Goal: Information Seeking & Learning: Learn about a topic

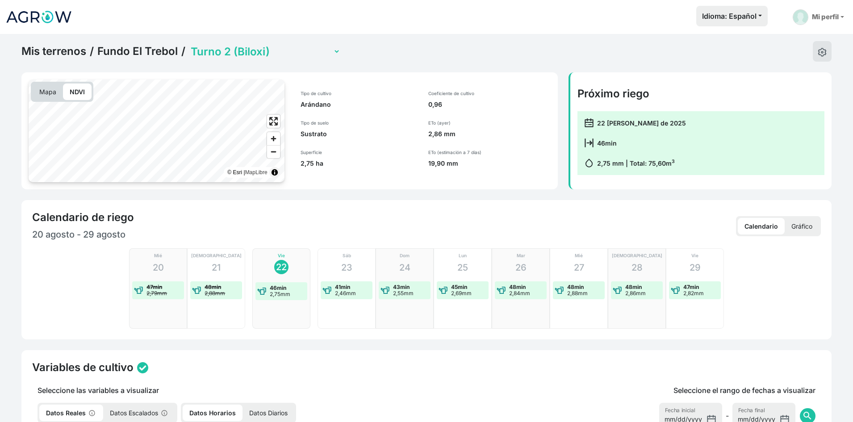
select select "2279"
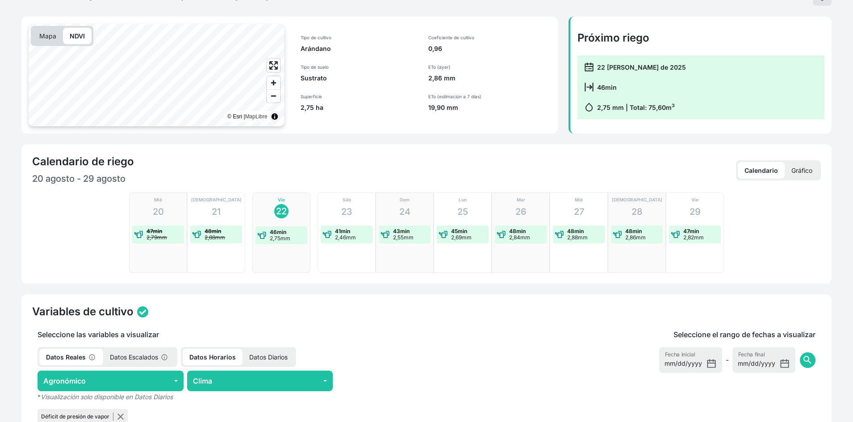
scroll to position [45, 0]
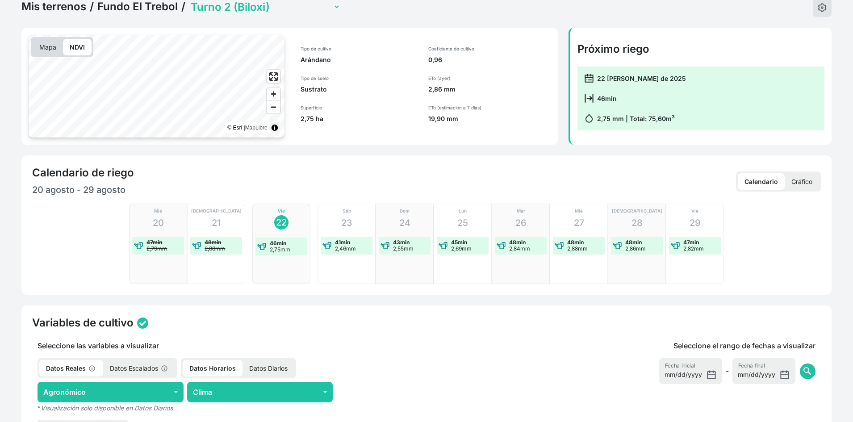
click at [81, 45] on p "NDVI" at bounding box center [77, 47] width 29 height 17
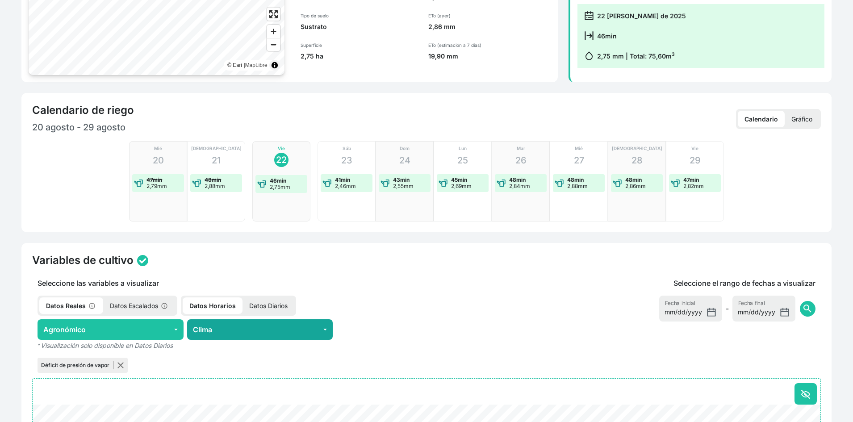
scroll to position [223, 0]
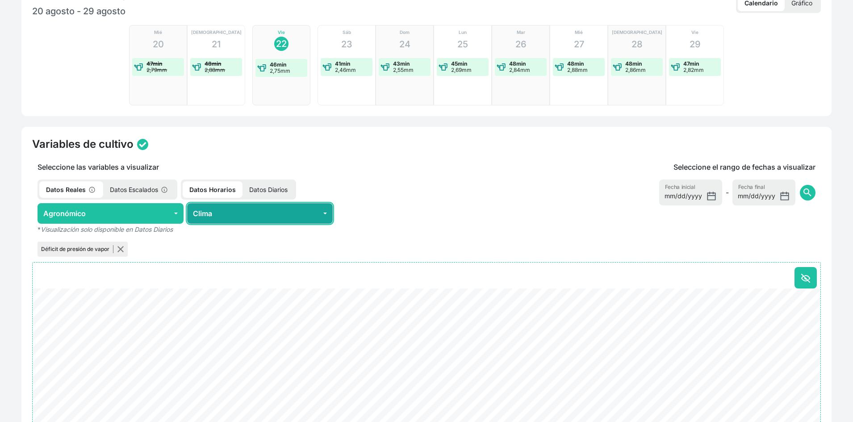
click at [278, 207] on button "Clima" at bounding box center [260, 213] width 146 height 21
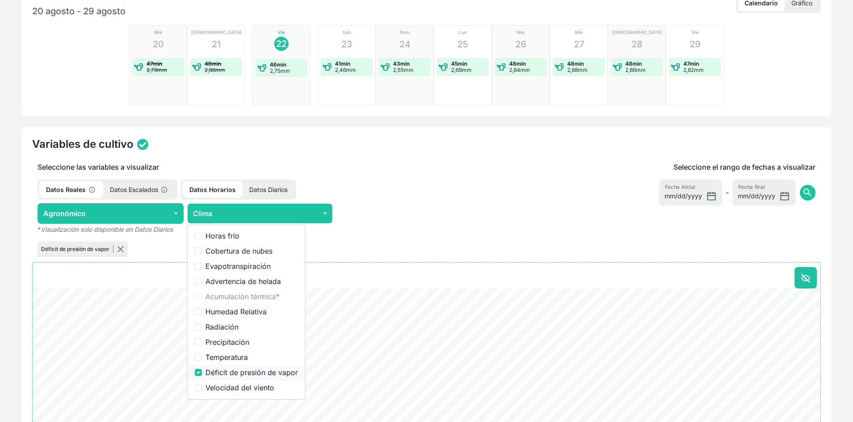
click at [261, 372] on label "Déficit de presión de vapor" at bounding box center [252, 372] width 92 height 11
click at [202, 372] on input "Déficit de presión de vapor" at bounding box center [198, 372] width 7 height 7
checkbox input "false"
click at [318, 139] on div "Variables de cultivo" at bounding box center [426, 144] width 789 height 13
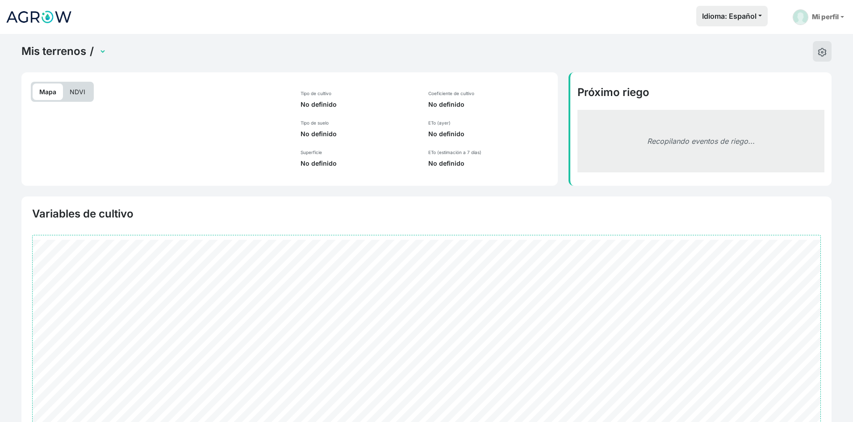
scroll to position [87, 0]
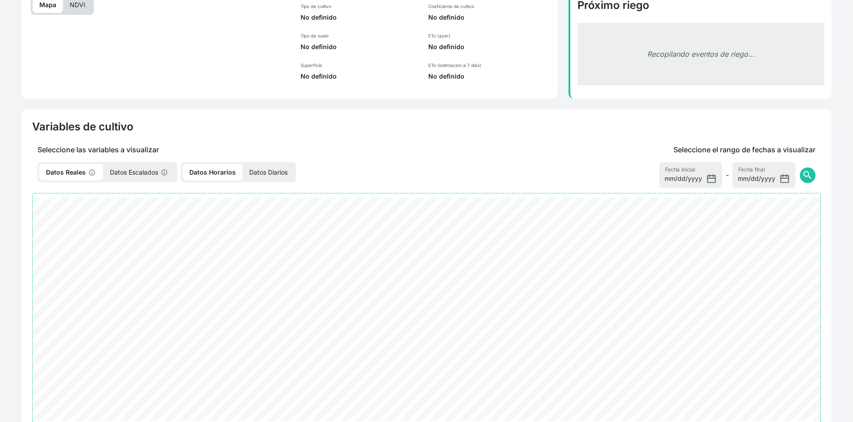
select select "2279"
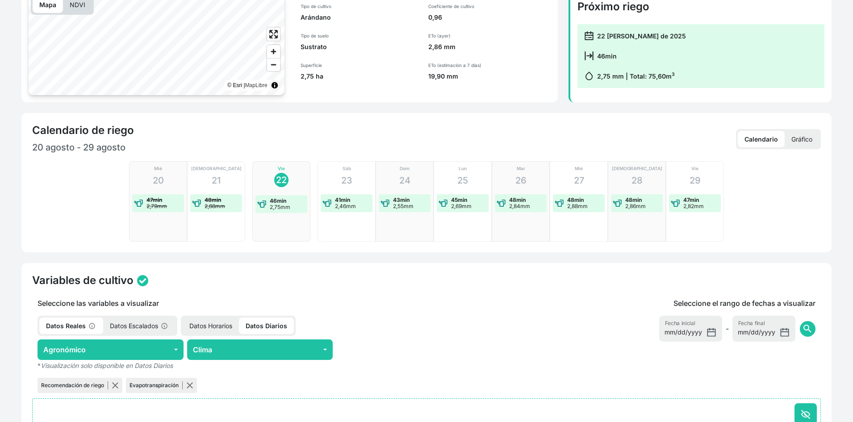
click at [49, 5] on p "Mapa" at bounding box center [48, 4] width 30 height 17
click at [83, 7] on p "NDVI" at bounding box center [77, 4] width 29 height 17
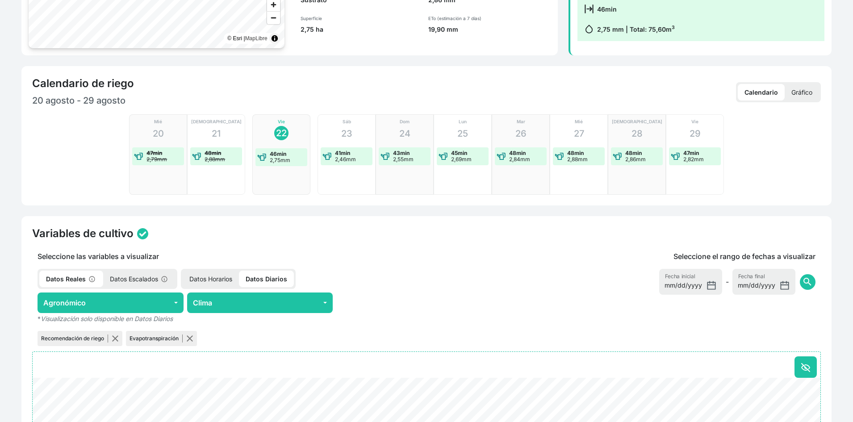
scroll to position [268, 0]
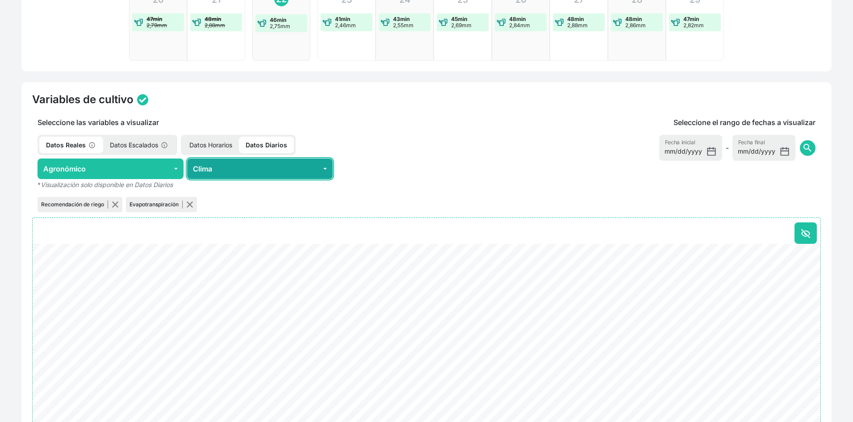
click at [211, 164] on button "Clima" at bounding box center [260, 169] width 146 height 21
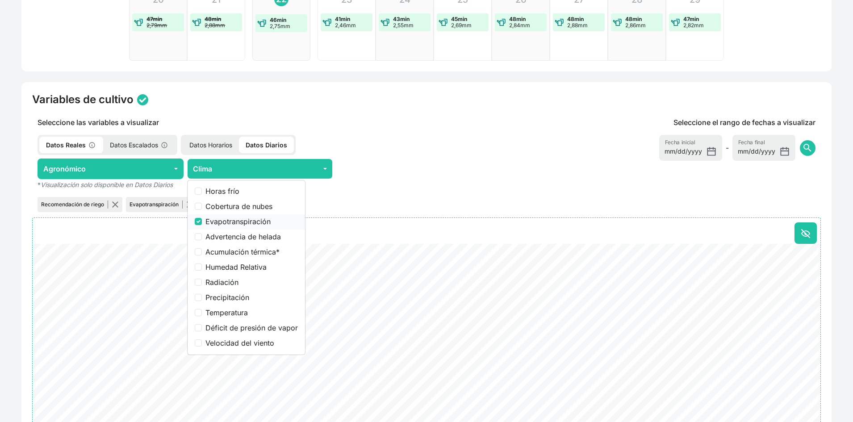
click at [239, 223] on label "Evapotranspiración" at bounding box center [252, 221] width 92 height 11
click at [202, 223] on input "Evapotranspiración" at bounding box center [198, 221] width 7 height 7
checkbox input "false"
click at [240, 328] on label "Déficit de presión de vapor" at bounding box center [252, 328] width 92 height 11
click at [202, 328] on input "Déficit de presión de vapor" at bounding box center [198, 327] width 7 height 7
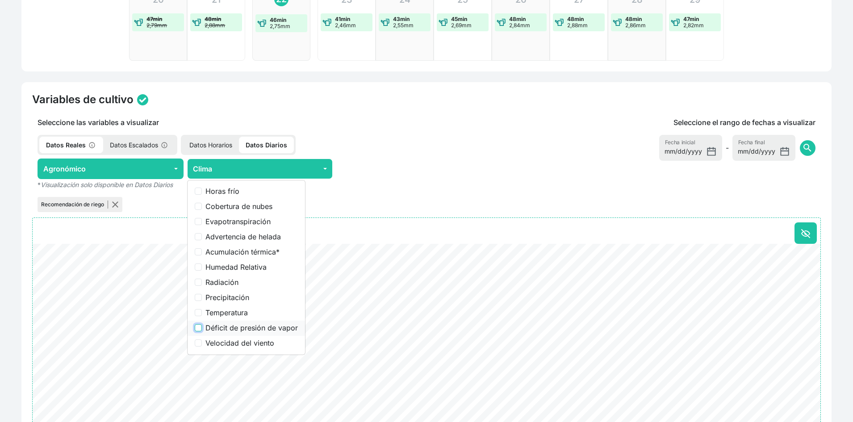
checkbox input "true"
click at [210, 144] on p "Datos Horarios" at bounding box center [211, 145] width 56 height 17
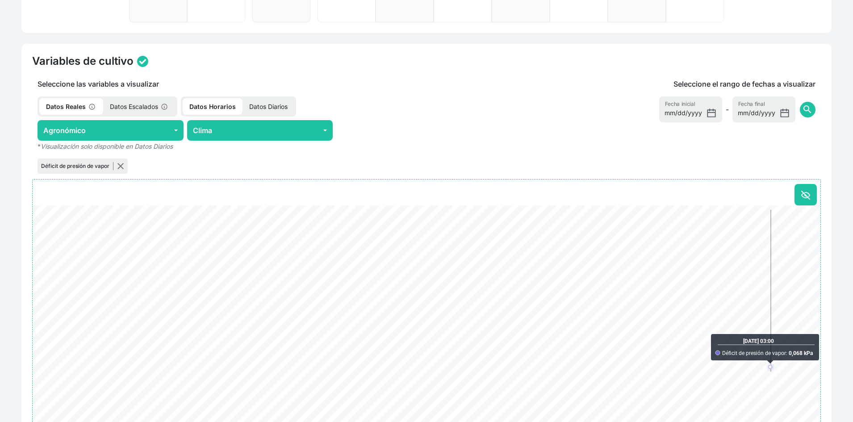
scroll to position [370, 0]
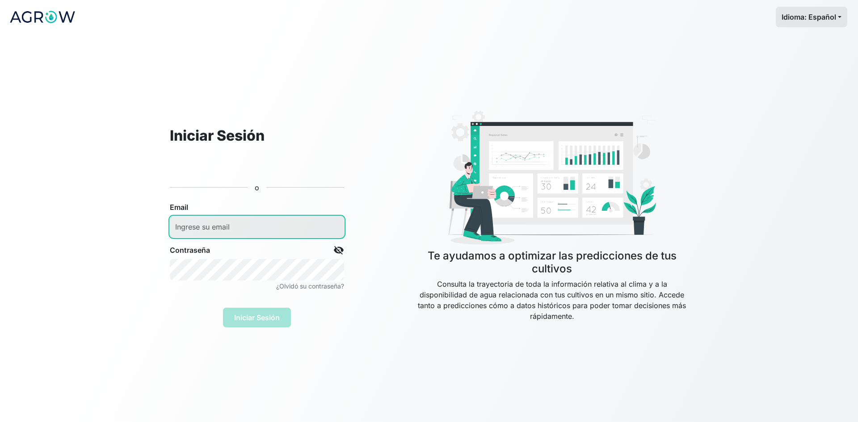
type input "riego@grupotrebol.pe"
click at [261, 321] on div "Iniciar Sesión" at bounding box center [257, 312] width 174 height 29
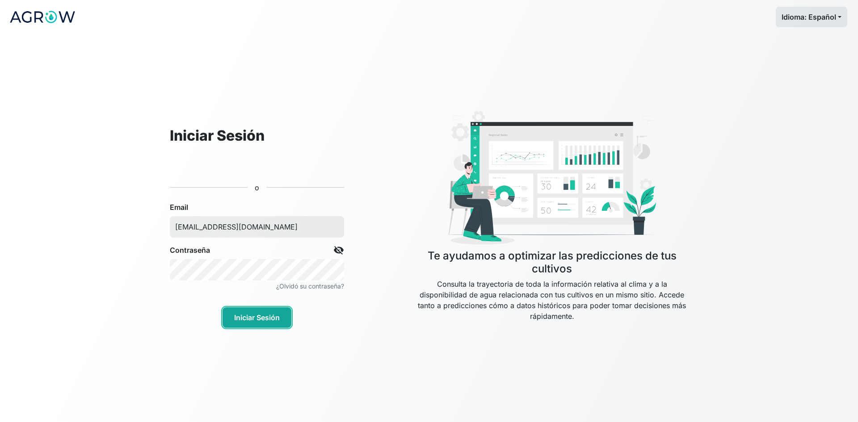
click at [263, 317] on button "Iniciar Sesión" at bounding box center [257, 317] width 69 height 21
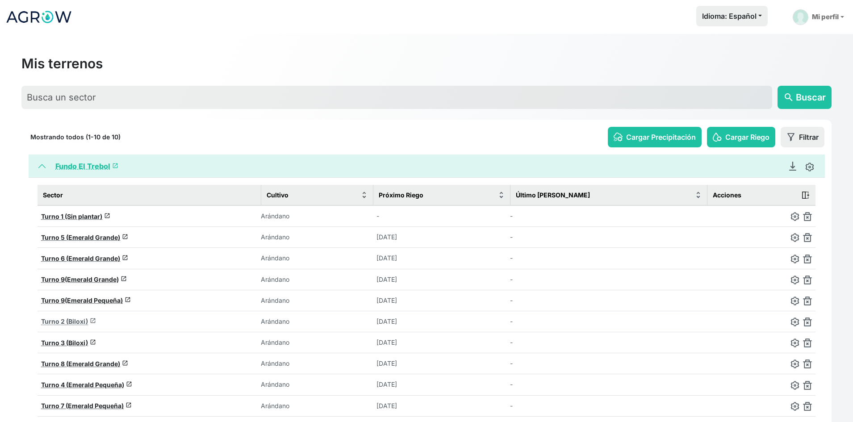
click at [51, 323] on span "Turno 2 (Biloxi)" at bounding box center [64, 322] width 47 height 8
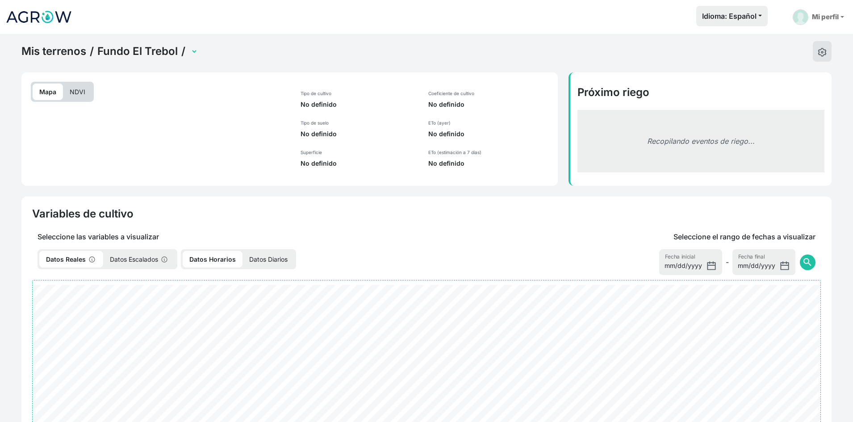
select select "2279"
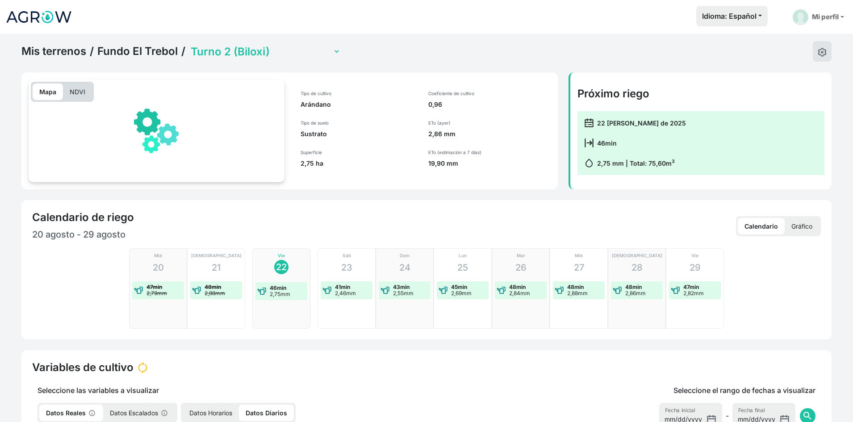
click at [71, 85] on p "NDVI" at bounding box center [77, 92] width 29 height 17
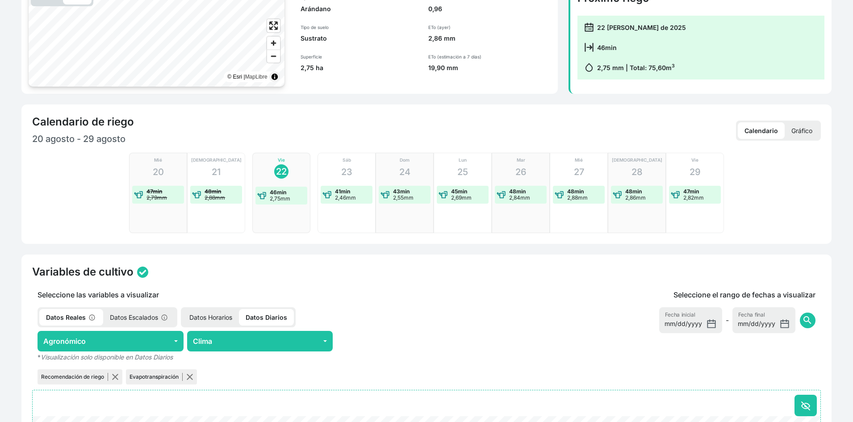
scroll to position [179, 0]
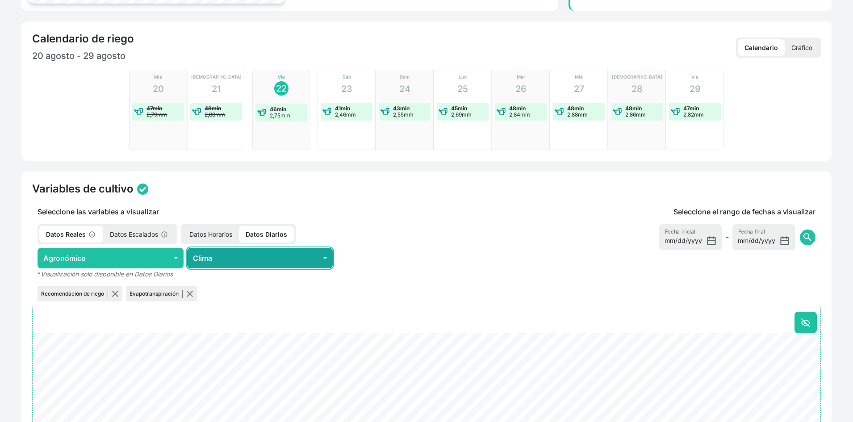
click at [273, 260] on button "Clima" at bounding box center [260, 258] width 146 height 21
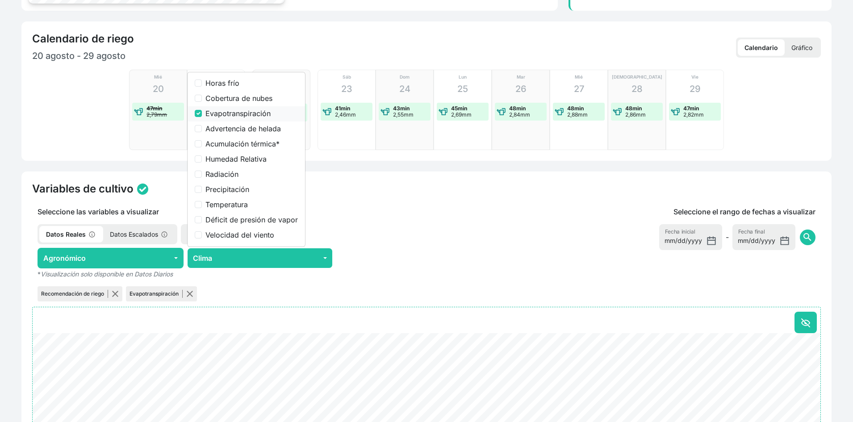
click at [212, 111] on label "Evapotranspiración" at bounding box center [252, 113] width 92 height 11
click at [202, 111] on input "Evapotranspiración" at bounding box center [198, 113] width 7 height 7
checkbox input "false"
click at [253, 220] on label "Déficit de presión de vapor" at bounding box center [252, 219] width 92 height 11
click at [202, 220] on input "Déficit de presión de vapor" at bounding box center [198, 219] width 7 height 7
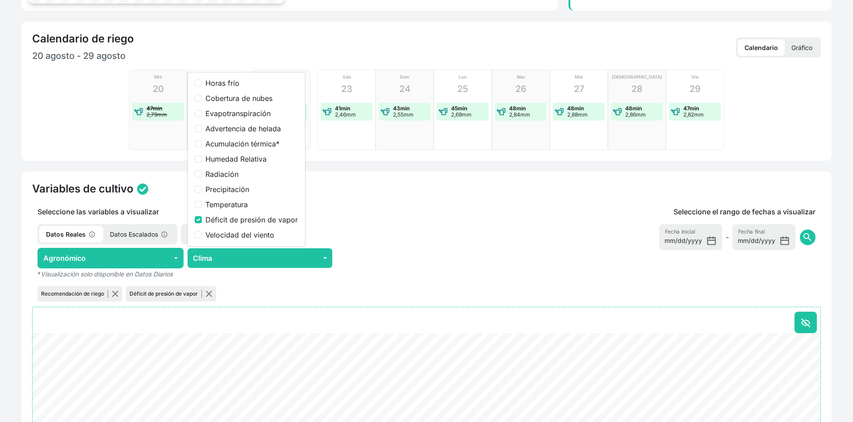
click at [401, 220] on div "Seleccione las variables a visualizar Datos Reales Datos Escalados Datos Horari…" at bounding box center [260, 254] width 467 height 97
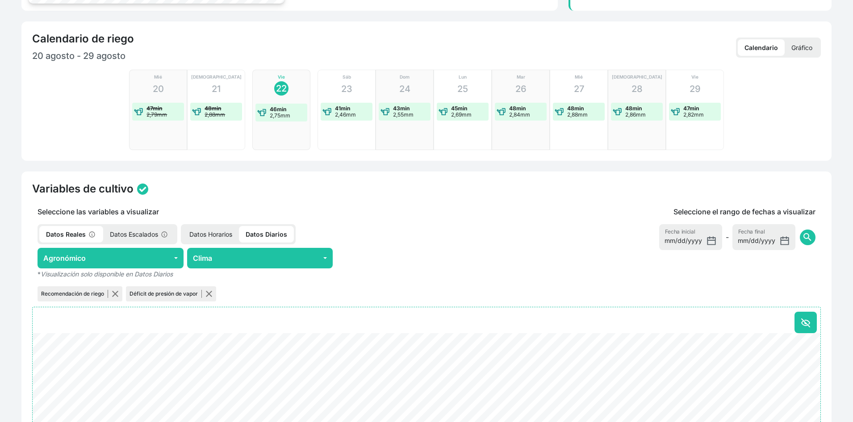
click at [216, 229] on p "Datos Horarios" at bounding box center [211, 234] width 56 height 17
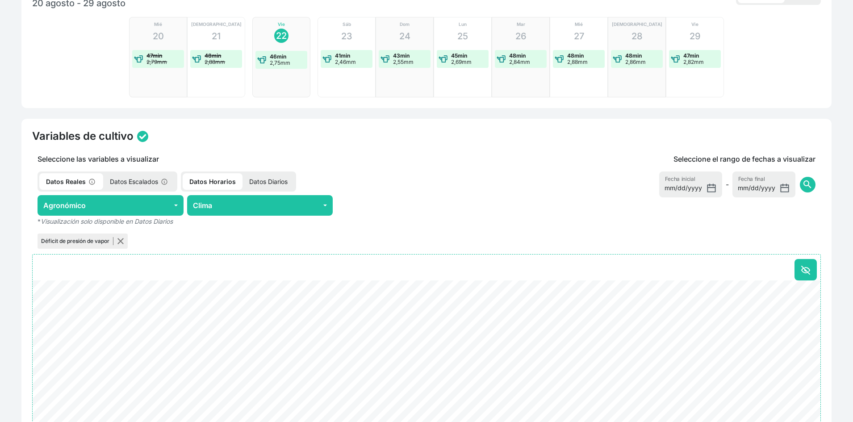
scroll to position [313, 0]
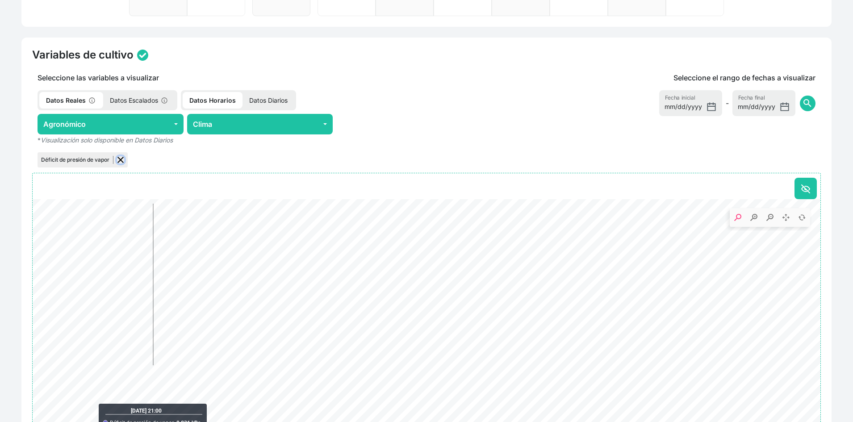
click at [119, 158] on button "button" at bounding box center [120, 159] width 7 height 7
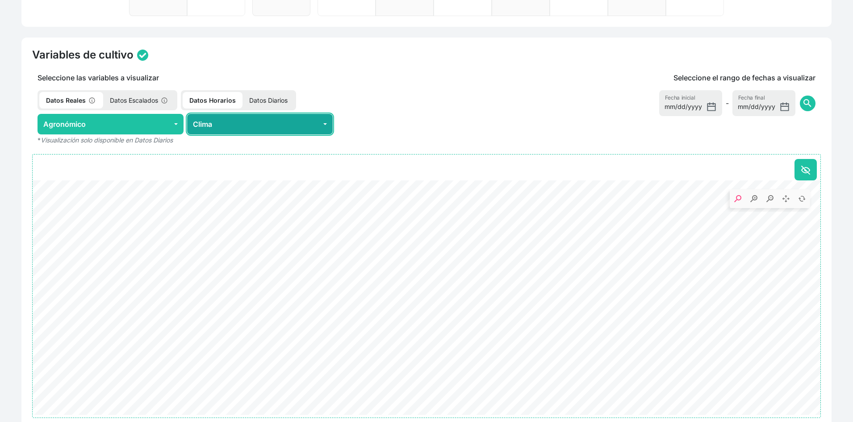
click at [239, 126] on button "Clima" at bounding box center [260, 124] width 146 height 21
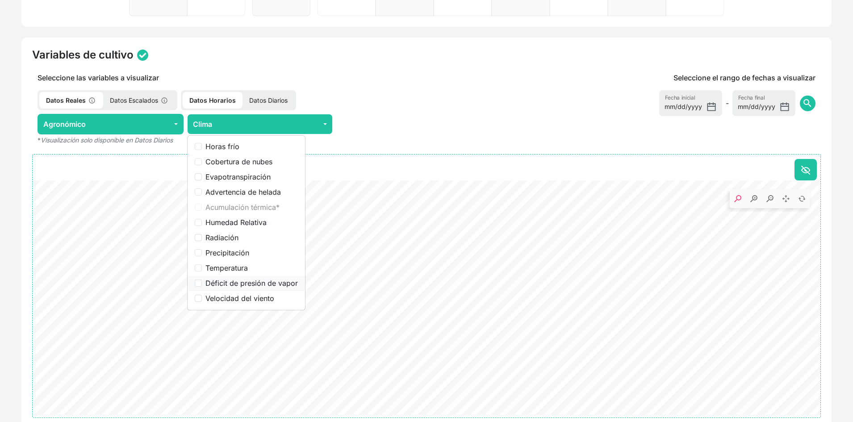
click at [245, 282] on label "Déficit de presión de vapor" at bounding box center [252, 283] width 92 height 11
click at [202, 282] on input "Déficit de presión de vapor" at bounding box center [198, 283] width 7 height 7
checkbox input "true"
click at [440, 106] on div "Datos Reales Datos Escalados Datos Horarios Datos Diarios" at bounding box center [260, 100] width 456 height 20
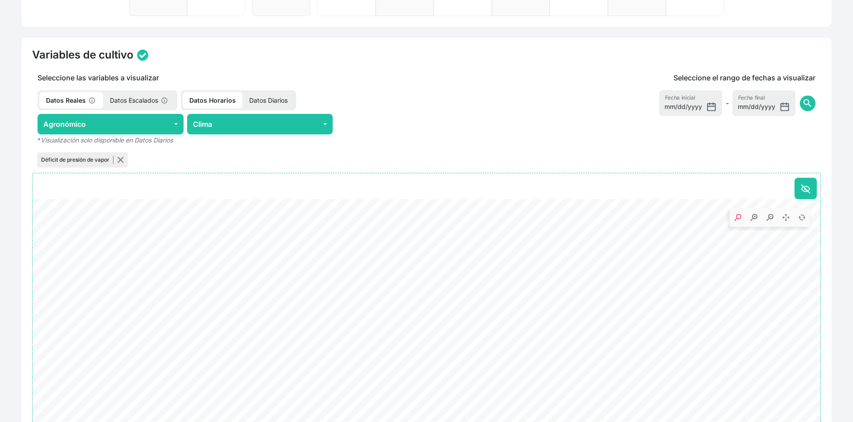
click at [209, 101] on p "Datos Horarios" at bounding box center [213, 100] width 60 height 17
click at [210, 101] on p "Datos Horarios" at bounding box center [213, 100] width 60 height 17
drag, startPoint x: 290, startPoint y: 274, endPoint x: 510, endPoint y: 281, distance: 220.4
drag, startPoint x: 292, startPoint y: 296, endPoint x: 356, endPoint y: 296, distance: 63.9
click at [356, 296] on icon ". Syncfusion interactive chart." at bounding box center [427, 258] width 788 height 118
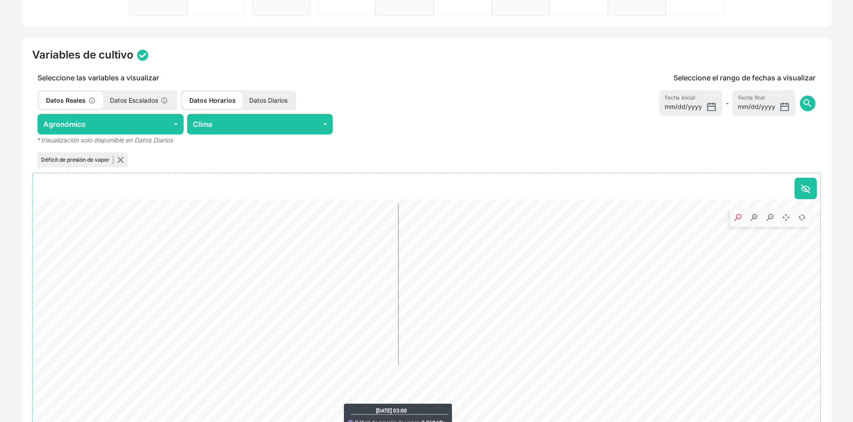
drag, startPoint x: 330, startPoint y: 289, endPoint x: 414, endPoint y: 289, distance: 84.0
click at [414, 289] on icon ". Syncfusion interactive chart." at bounding box center [427, 258] width 788 height 118
drag, startPoint x: 396, startPoint y: 285, endPoint x: 452, endPoint y: 291, distance: 56.2
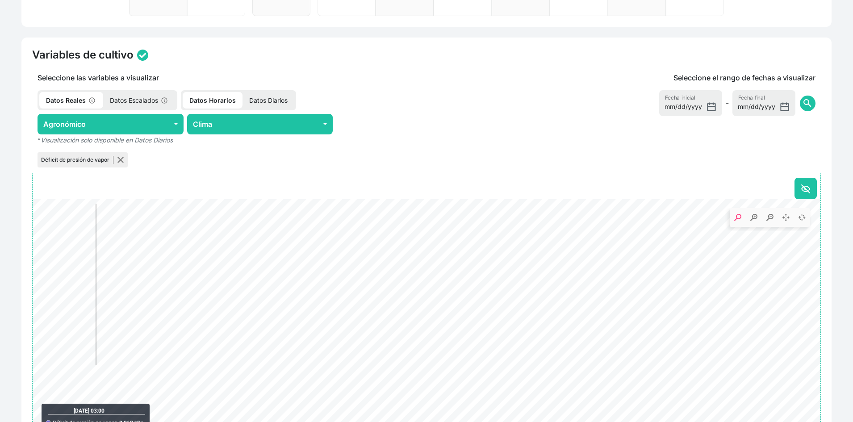
drag, startPoint x: 421, startPoint y: 289, endPoint x: 492, endPoint y: 288, distance: 70.6
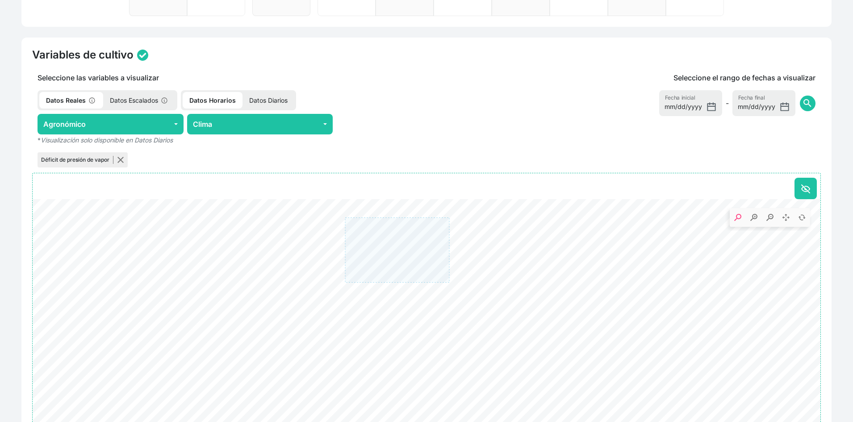
drag, startPoint x: 391, startPoint y: 263, endPoint x: 451, endPoint y: 216, distance: 75.8
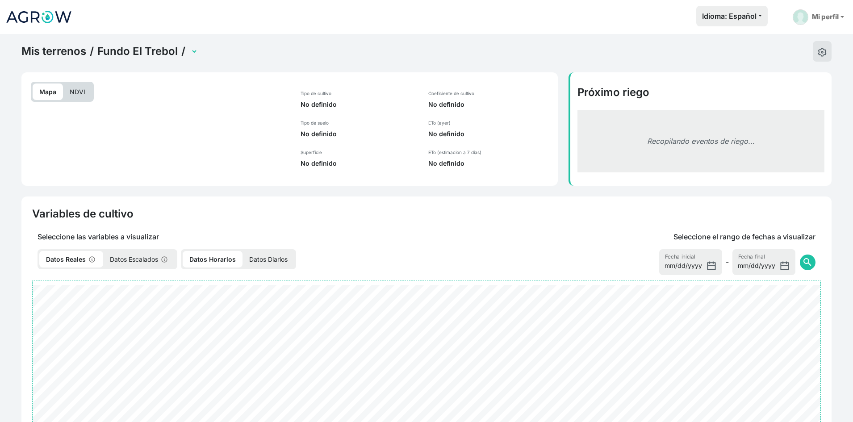
select select "2279"
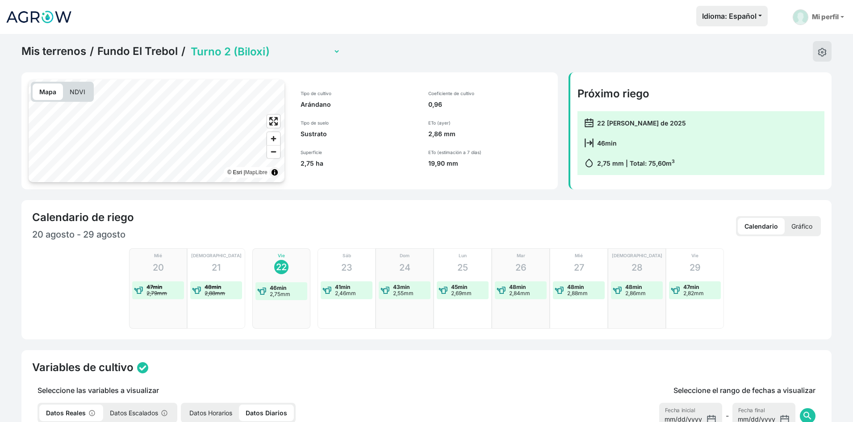
click at [74, 93] on p "NDVI" at bounding box center [77, 92] width 29 height 17
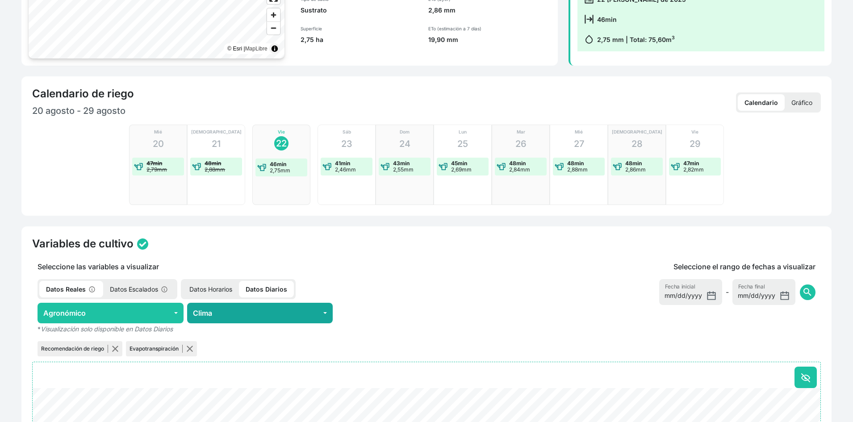
scroll to position [179, 0]
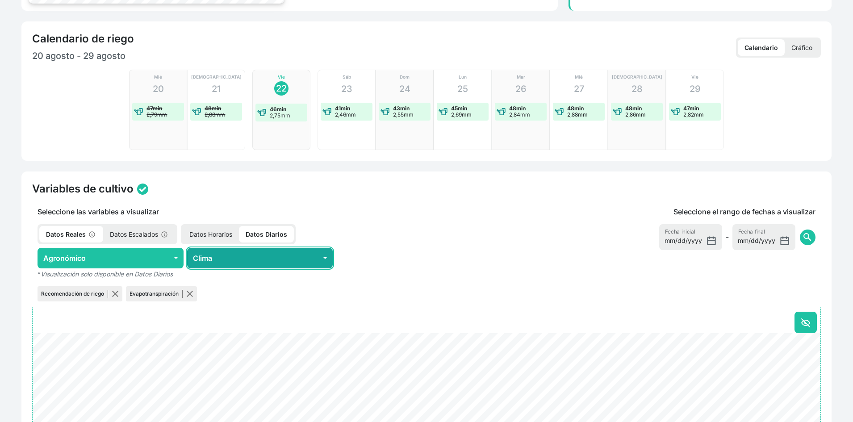
click at [262, 257] on button "Clima" at bounding box center [260, 258] width 146 height 21
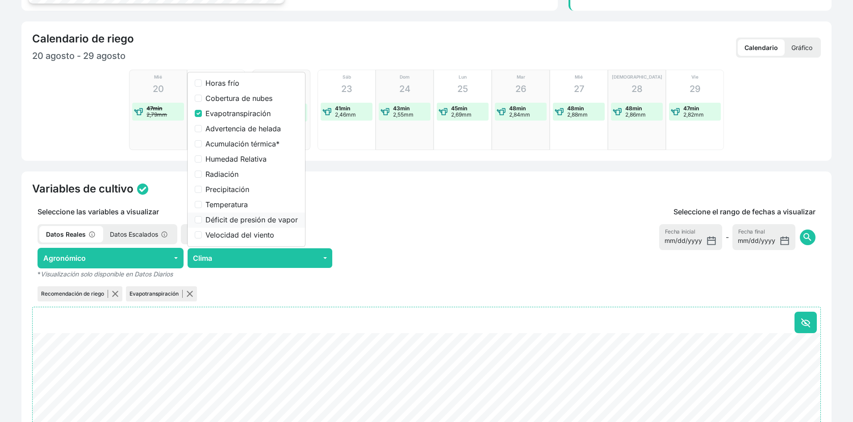
click at [236, 215] on label "Déficit de presión de vapor" at bounding box center [252, 219] width 92 height 11
click at [202, 216] on input "Déficit de presión de vapor" at bounding box center [198, 219] width 7 height 7
checkbox input "true"
click at [204, 111] on div "Evapotranspiración" at bounding box center [246, 113] width 103 height 11
click at [197, 111] on input "Evapotranspiración" at bounding box center [198, 113] width 7 height 7
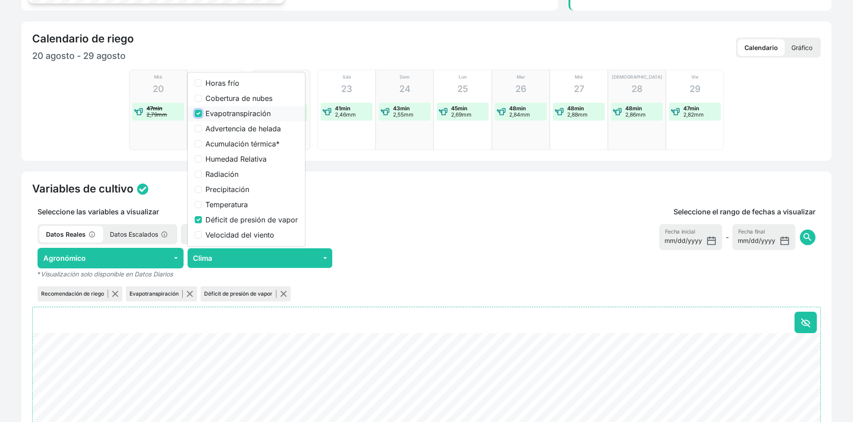
checkbox input "false"
drag, startPoint x: 457, startPoint y: 216, endPoint x: 203, endPoint y: 213, distance: 253.8
click at [456, 216] on p "Seleccione las variables a visualizar" at bounding box center [260, 211] width 456 height 11
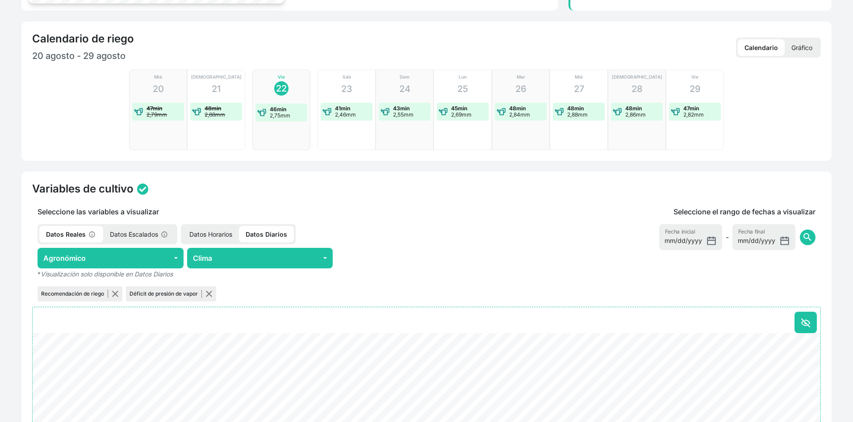
click at [210, 238] on p "Datos Horarios" at bounding box center [211, 234] width 56 height 17
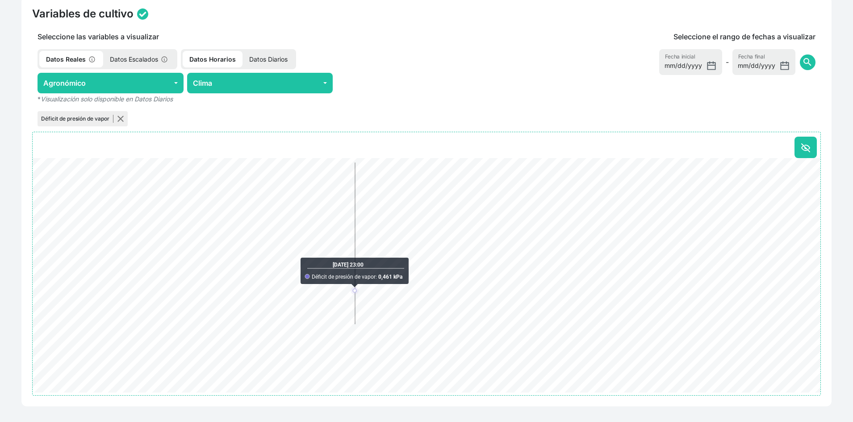
scroll to position [370, 0]
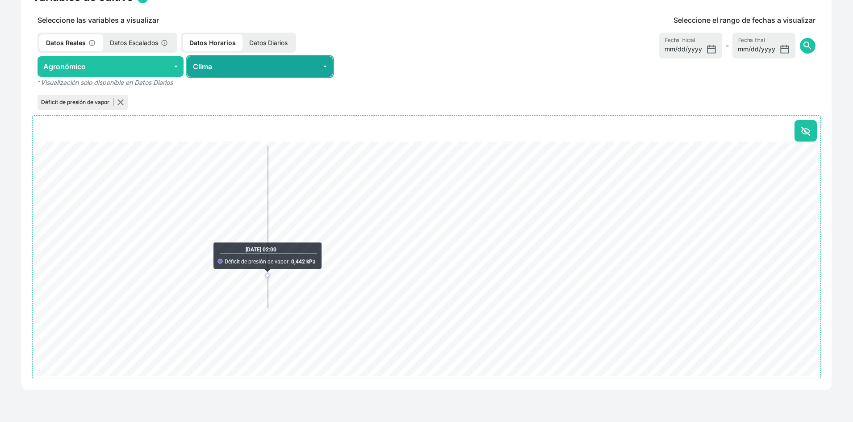
click at [266, 67] on button "Clima" at bounding box center [260, 66] width 146 height 21
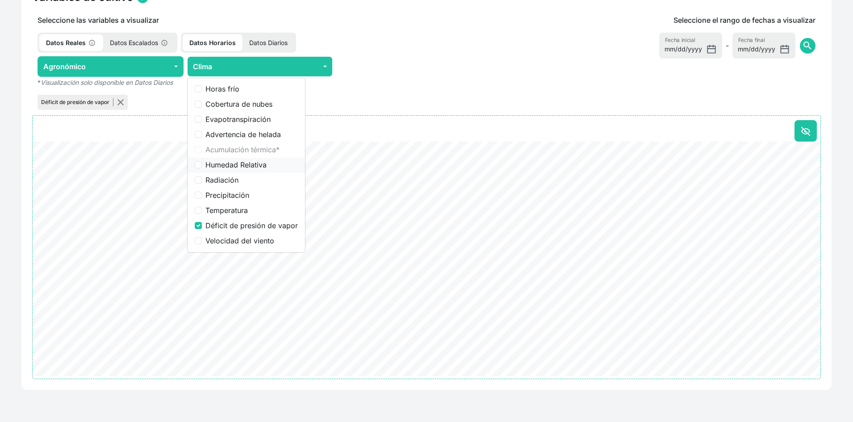
click at [228, 164] on label "Humedad Relativa" at bounding box center [252, 165] width 92 height 11
click at [202, 164] on input "Humedad Relativa" at bounding box center [198, 164] width 7 height 7
checkbox input "true"
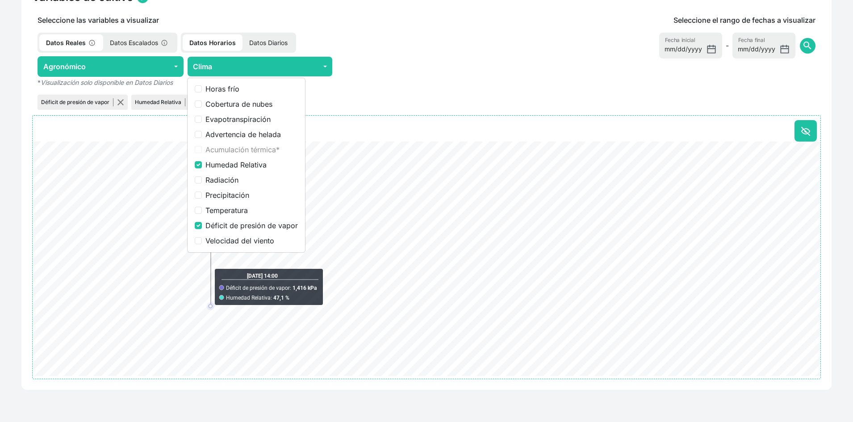
click at [193, 390] on div "Variables de cultivo Seleccione las variables a visualizar Datos Reales Datos E…" at bounding box center [426, 185] width 811 height 410
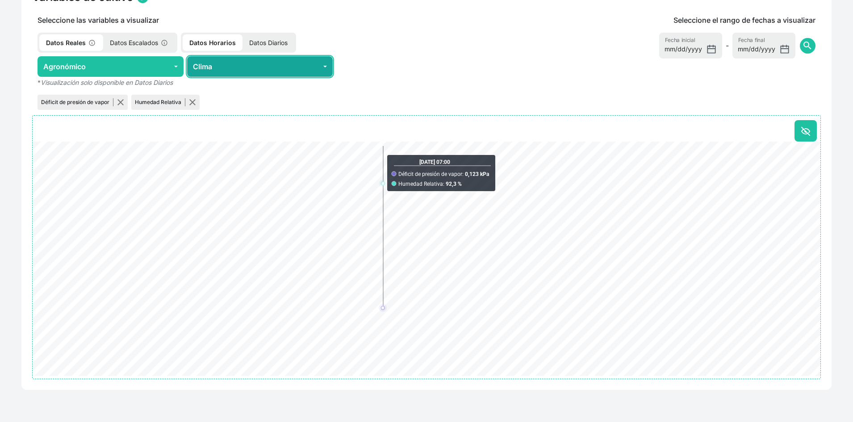
click at [290, 73] on button "Clima" at bounding box center [260, 66] width 146 height 21
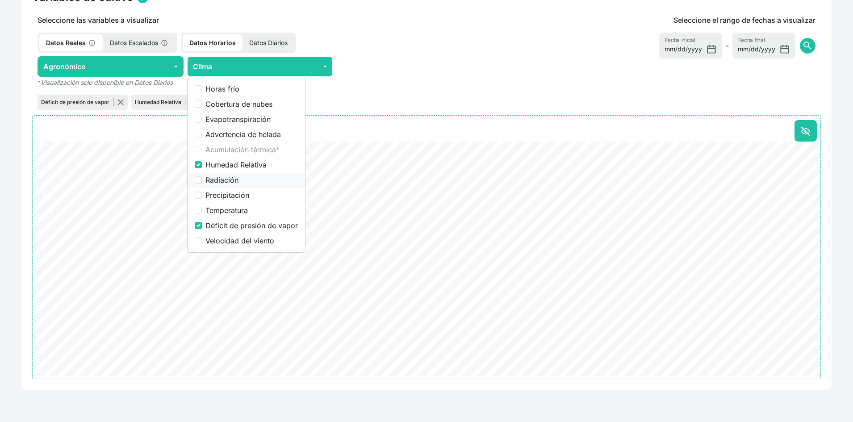
click at [237, 182] on label "Radiación" at bounding box center [252, 180] width 92 height 11
click at [202, 182] on input "Radiación" at bounding box center [198, 180] width 7 height 7
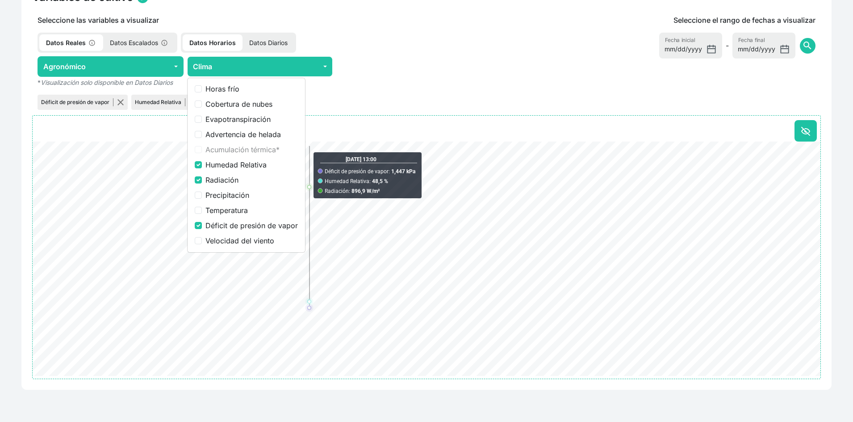
click at [396, 80] on p "* Visualización solo disponible en Datos Diarios" at bounding box center [260, 82] width 456 height 11
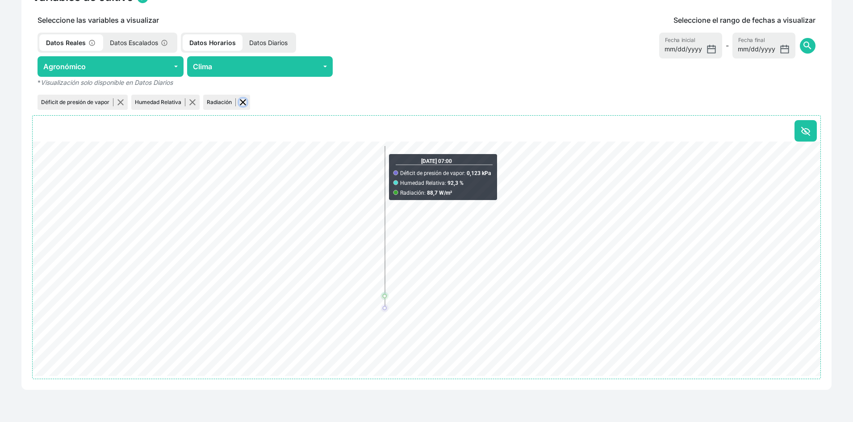
click at [244, 102] on button "button" at bounding box center [243, 102] width 7 height 7
checkbox input "false"
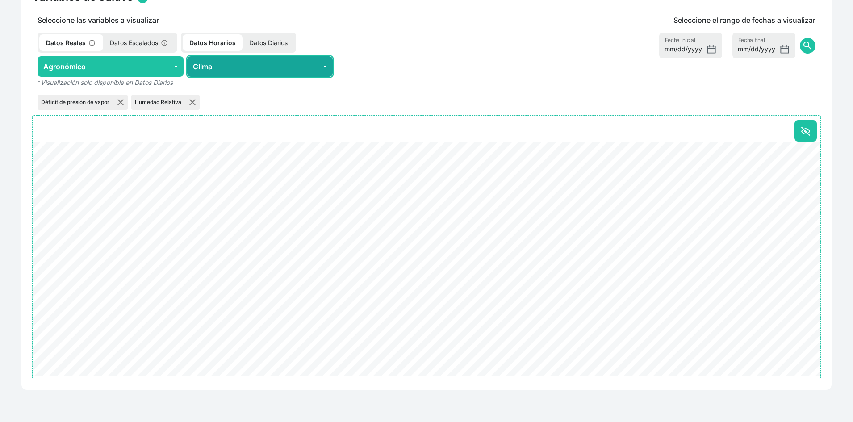
click at [276, 67] on button "Clima" at bounding box center [260, 66] width 146 height 21
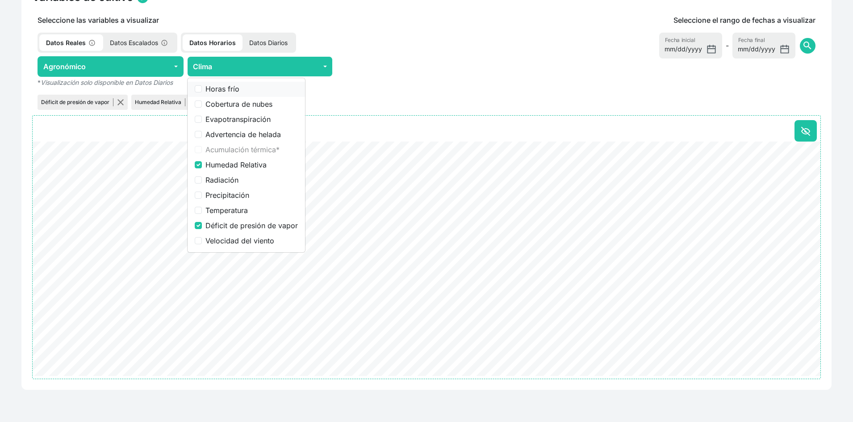
click at [231, 89] on label "Horas frío" at bounding box center [252, 89] width 92 height 11
click at [202, 89] on input "Horas frío" at bounding box center [198, 88] width 7 height 7
checkbox input "true"
click at [246, 164] on label "Humedad Relativa" at bounding box center [252, 165] width 92 height 11
click at [202, 164] on input "Humedad Relativa" at bounding box center [198, 164] width 7 height 7
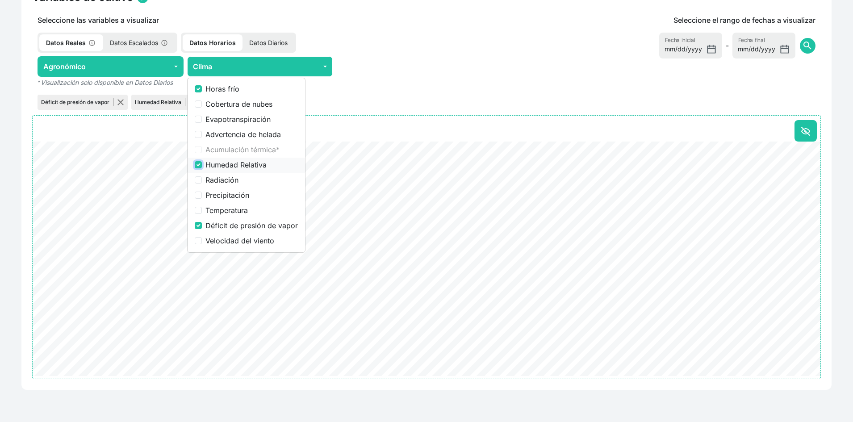
checkbox input "false"
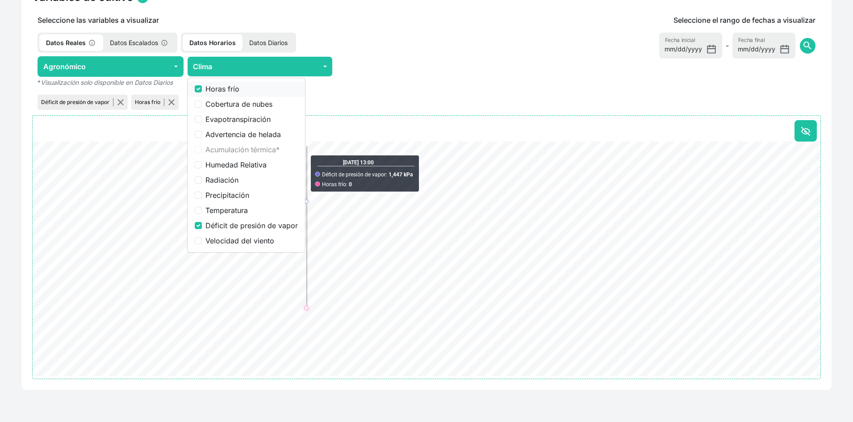
click at [211, 90] on label "Horas frío" at bounding box center [252, 89] width 92 height 11
click at [202, 90] on input "Horas frío" at bounding box center [198, 88] width 7 height 7
checkbox input "false"
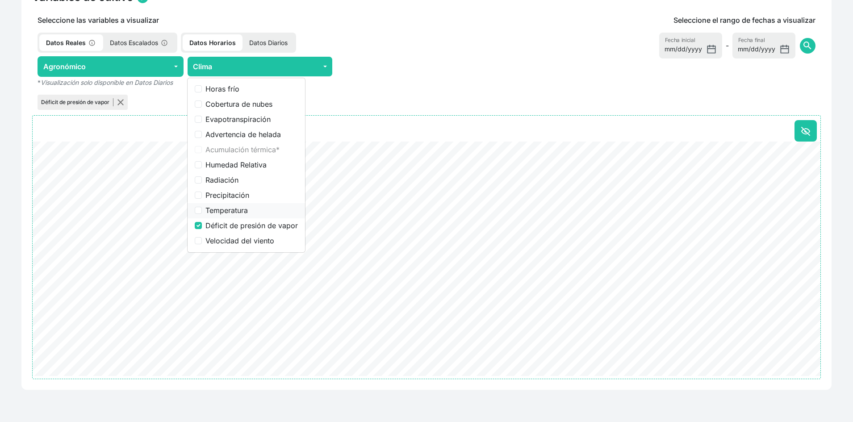
click at [239, 211] on label "Temperatura" at bounding box center [252, 210] width 92 height 11
click at [202, 211] on input "Temperatura" at bounding box center [198, 210] width 7 height 7
checkbox input "true"
click at [230, 179] on label "Radiación" at bounding box center [252, 180] width 92 height 11
click at [202, 179] on input "Radiación" at bounding box center [198, 180] width 7 height 7
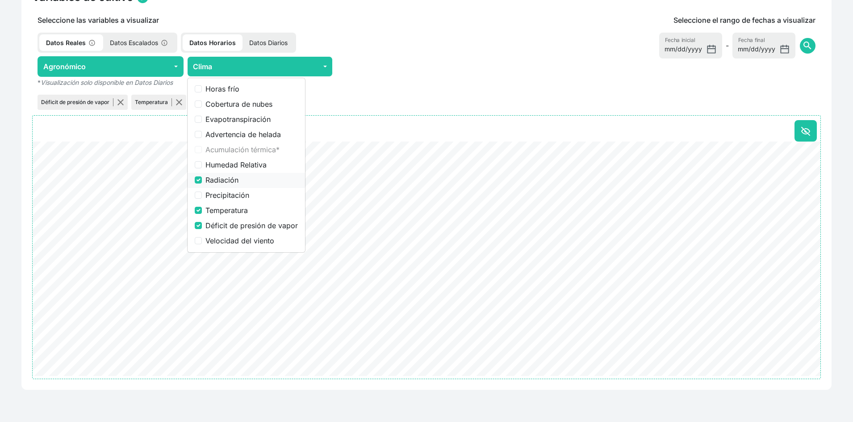
click at [230, 179] on label "Radiación" at bounding box center [252, 180] width 92 height 11
click at [202, 179] on input "Radiación" at bounding box center [198, 180] width 7 height 7
checkbox input "false"
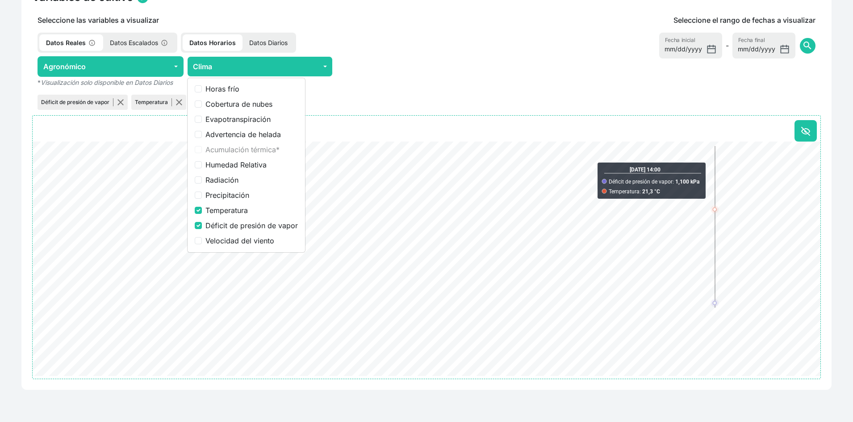
click at [676, 85] on div "Seleccione el rango de fechas a visualizar [DATE] Fecha inicial - [DATE] Fecha …" at bounding box center [654, 63] width 333 height 97
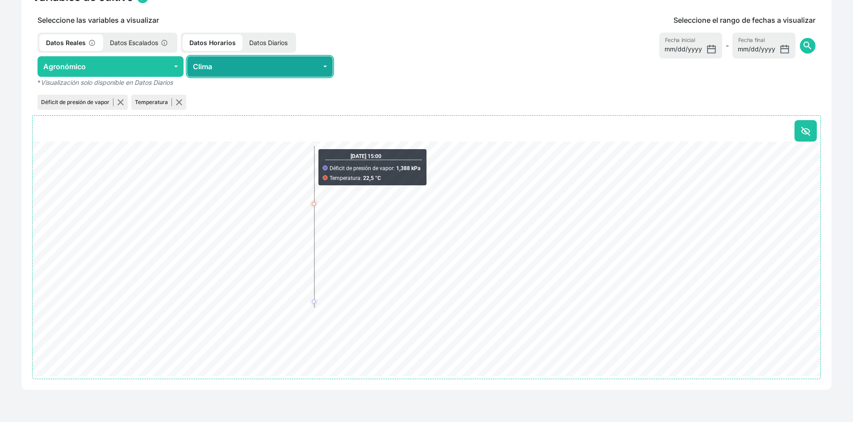
click at [264, 60] on button "Clima" at bounding box center [260, 66] width 146 height 21
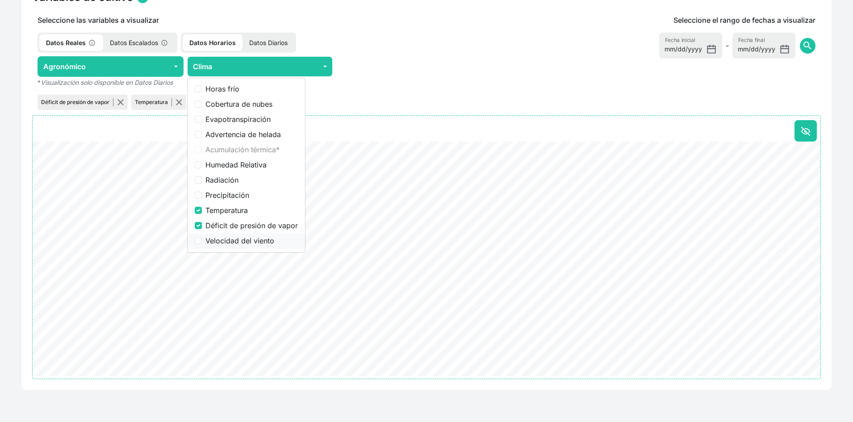
click at [259, 241] on label "Velocidad del viento" at bounding box center [252, 240] width 92 height 11
click at [202, 241] on input "Velocidad del viento" at bounding box center [198, 240] width 7 height 7
checkbox input "true"
click at [230, 210] on label "Temperatura" at bounding box center [252, 210] width 92 height 11
click at [202, 210] on input "Temperatura" at bounding box center [198, 210] width 7 height 7
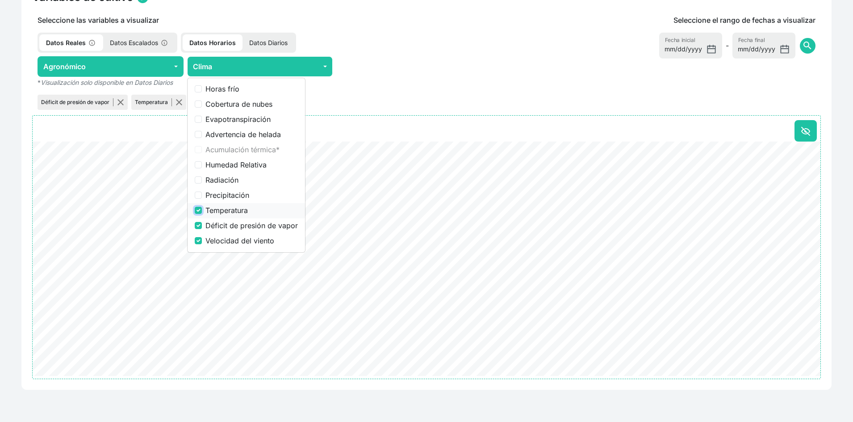
checkbox input "false"
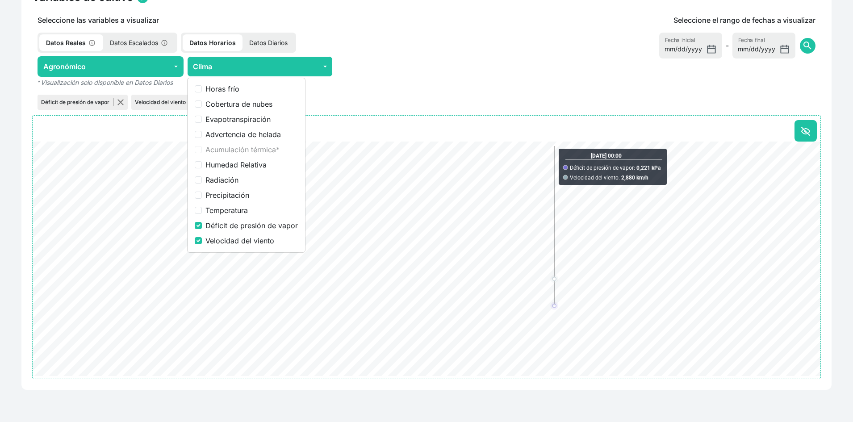
click at [548, 96] on div "Seleccione el rango de fechas a visualizar [DATE] Fecha inicial - [DATE] Fecha …" at bounding box center [654, 63] width 333 height 97
